Goal: Task Accomplishment & Management: Complete application form

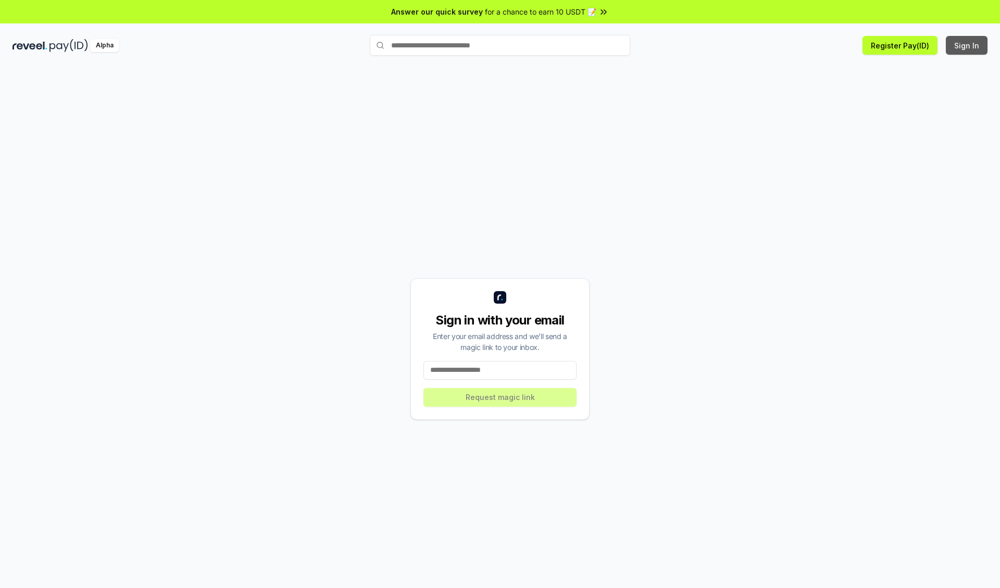
click at [967, 45] on button "Sign In" at bounding box center [967, 45] width 42 height 19
type input "**********"
click at [500, 397] on button "Request magic link" at bounding box center [499, 397] width 153 height 19
